Goal: Find specific page/section

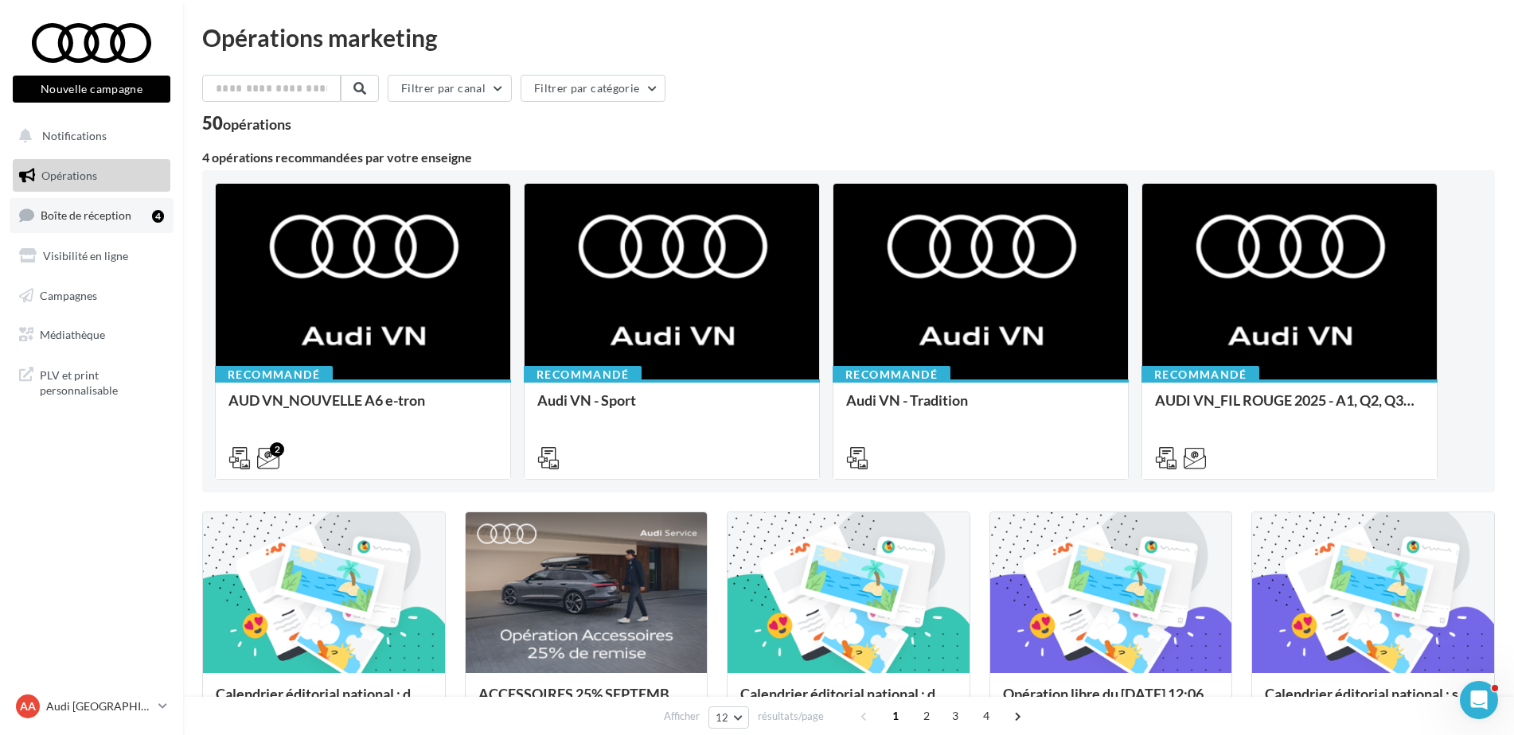
click at [68, 226] on link "Boîte de réception 4" at bounding box center [92, 215] width 164 height 34
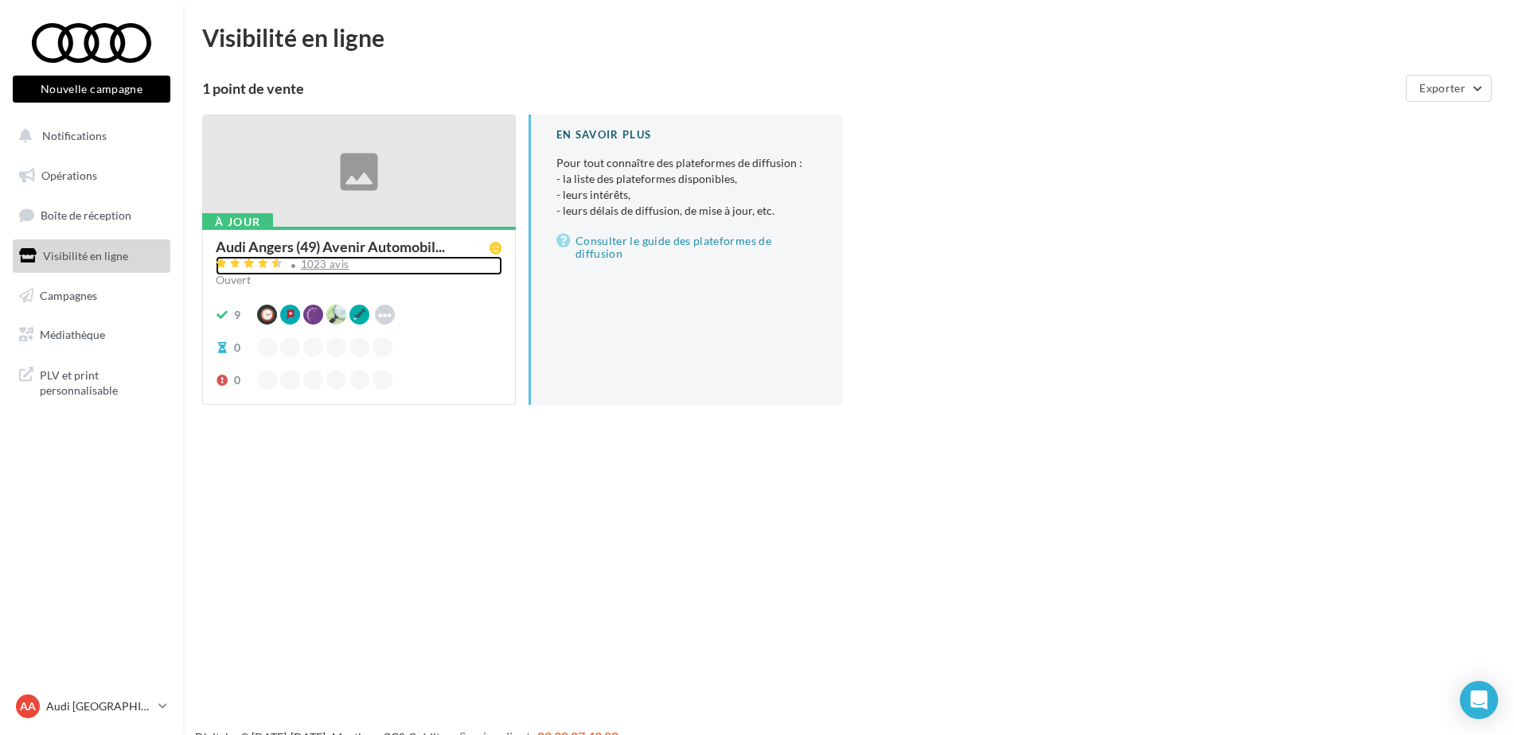
click at [343, 263] on div "1023 avis" at bounding box center [325, 264] width 49 height 10
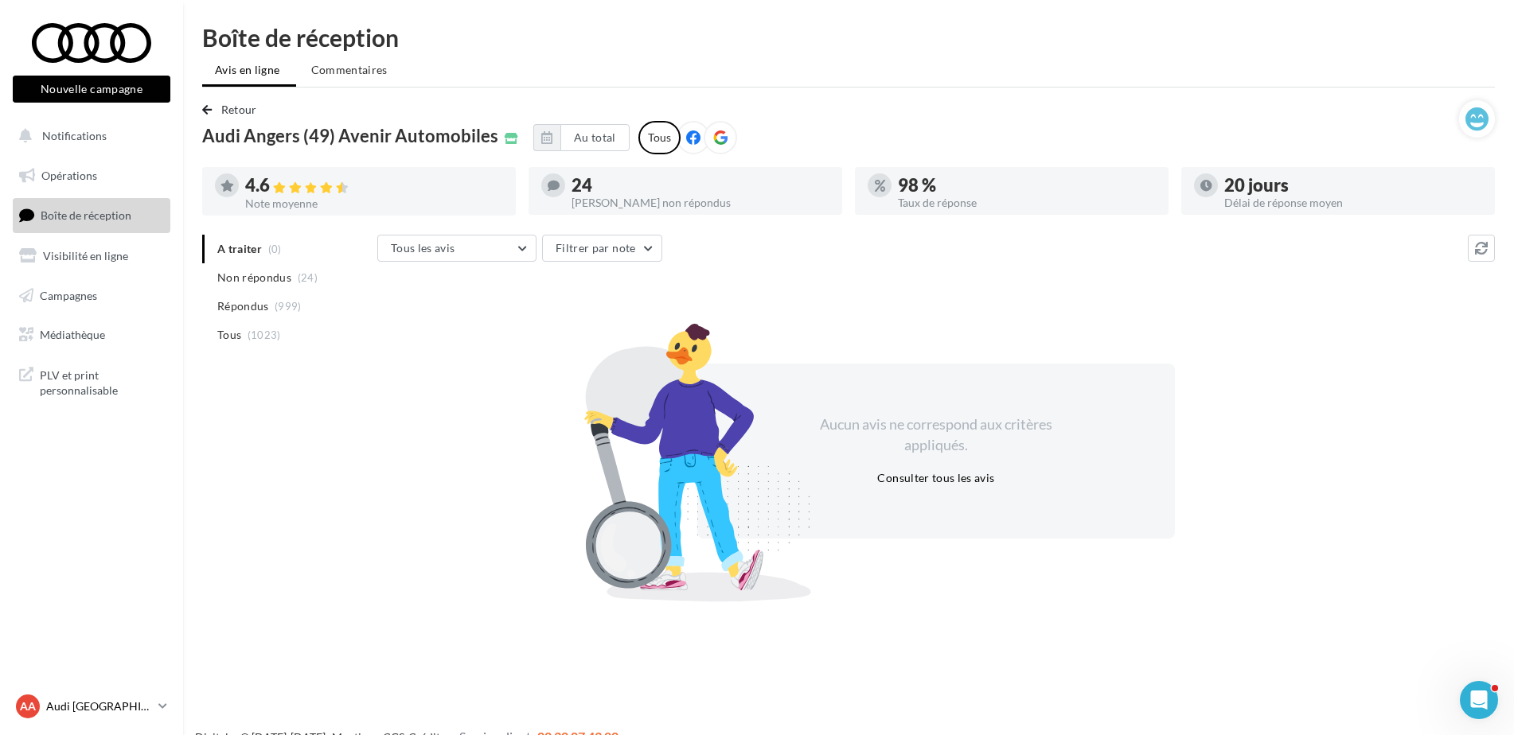
click at [80, 708] on p "Audi [GEOGRAPHIC_DATA]" at bounding box center [99, 707] width 106 height 16
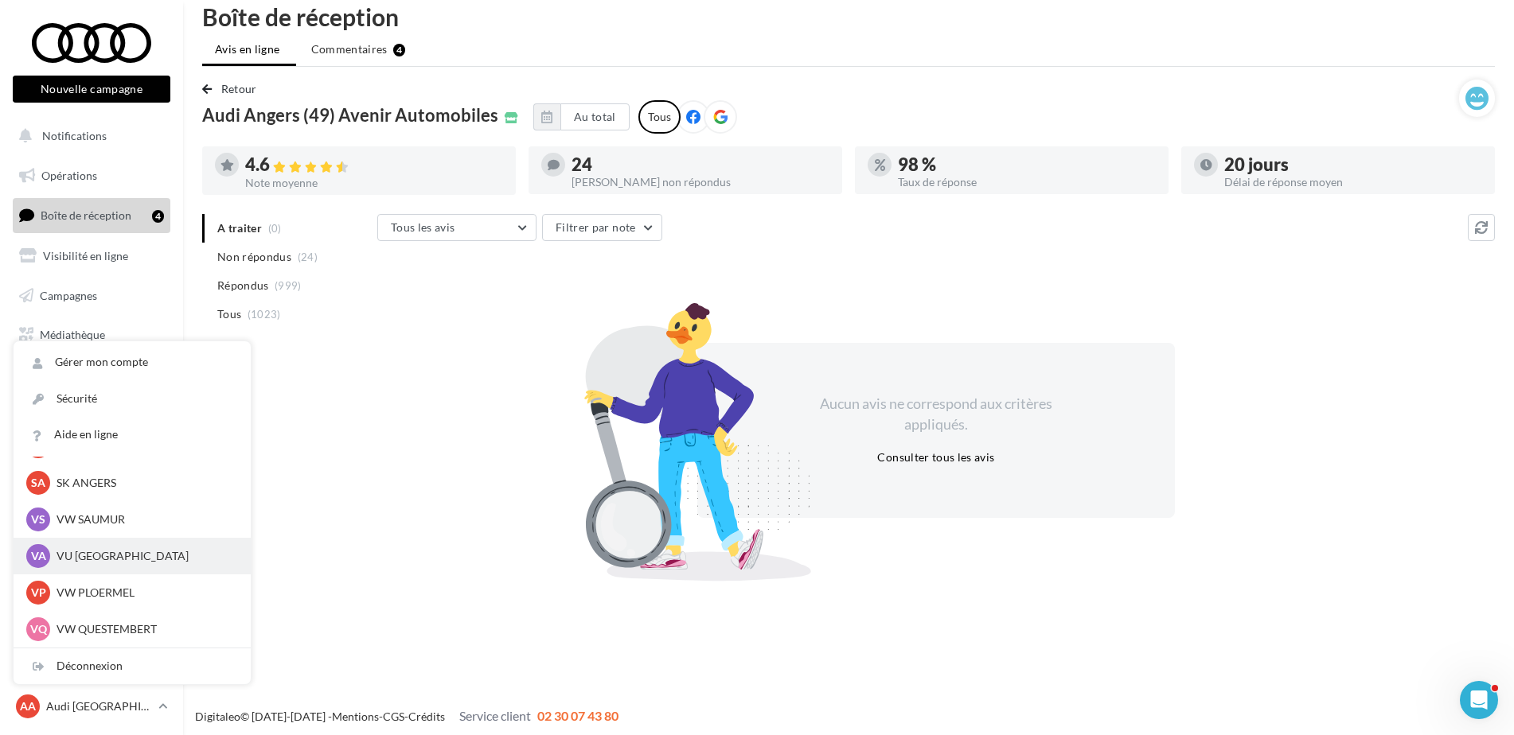
scroll to position [25, 0]
